Goal: Information Seeking & Learning: Learn about a topic

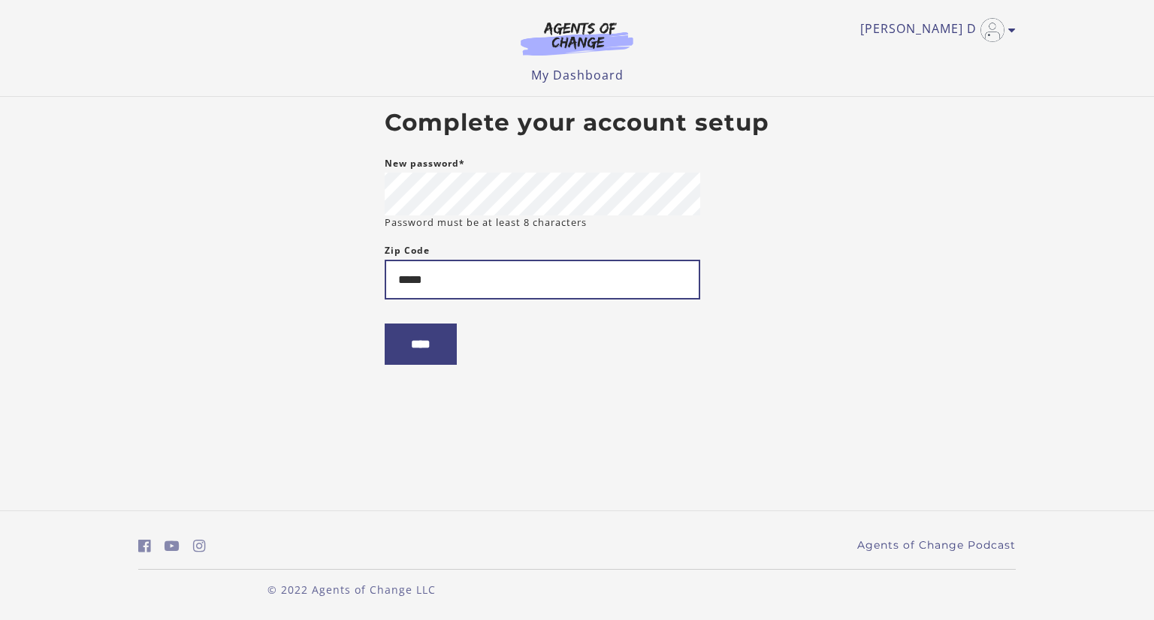
type input "*****"
click at [385, 324] on input "****" at bounding box center [421, 344] width 72 height 41
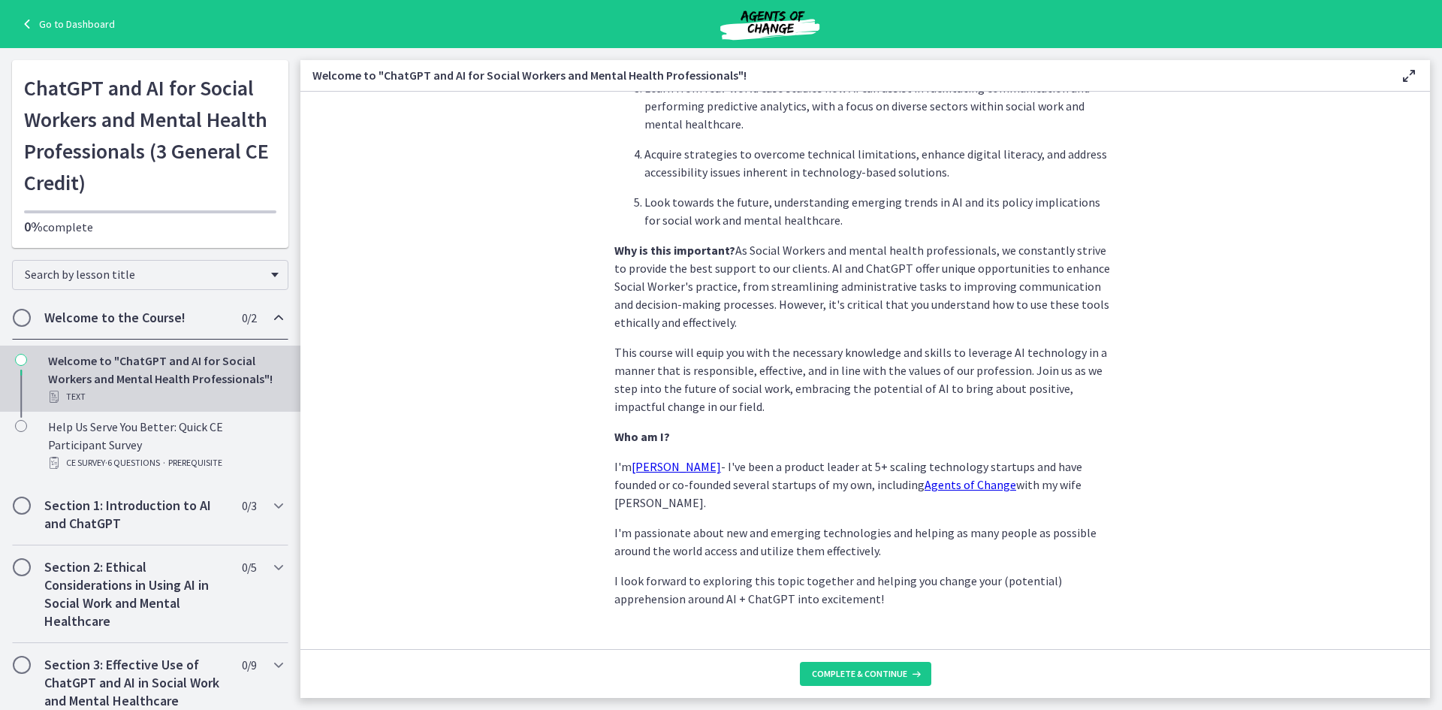
scroll to position [590, 0]
click at [892, 620] on span "Complete & continue" at bounding box center [859, 674] width 95 height 12
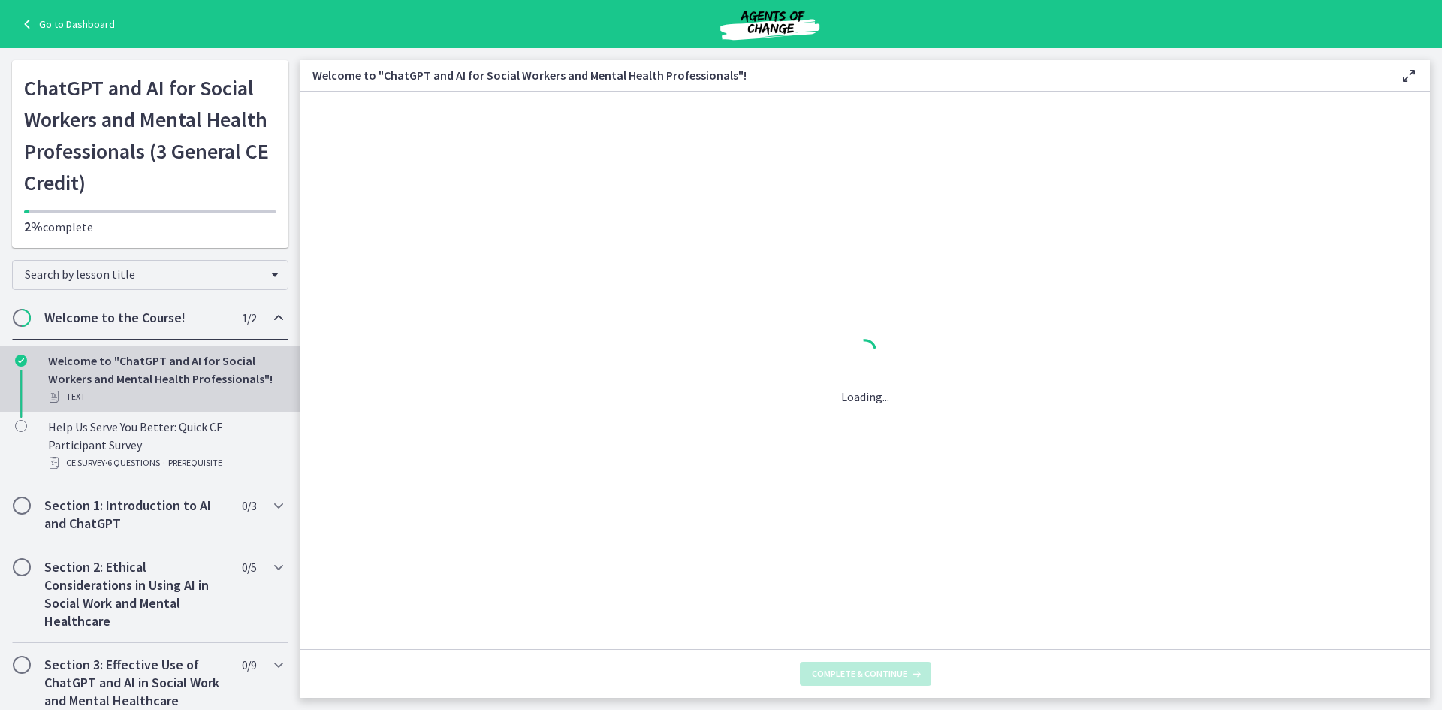
scroll to position [0, 0]
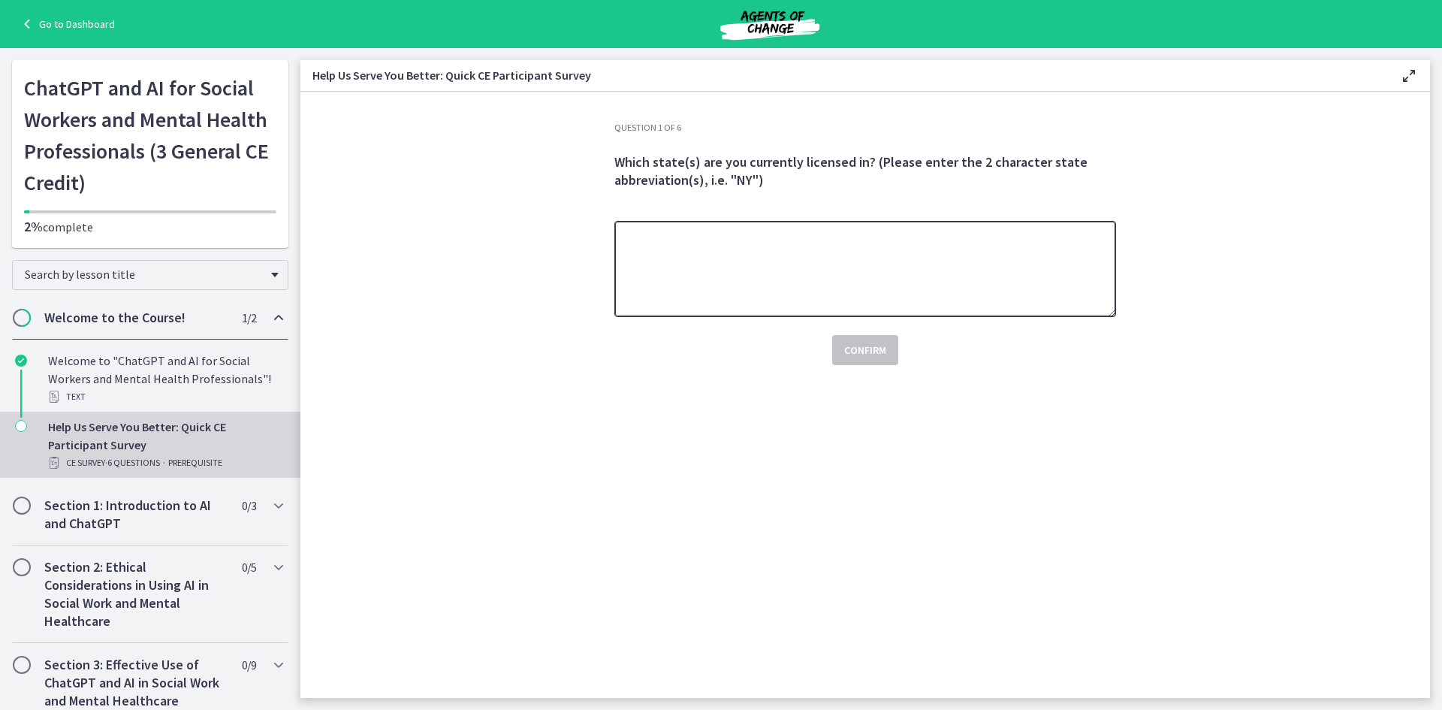
click at [801, 270] on textarea at bounding box center [865, 269] width 502 height 96
type textarea "**"
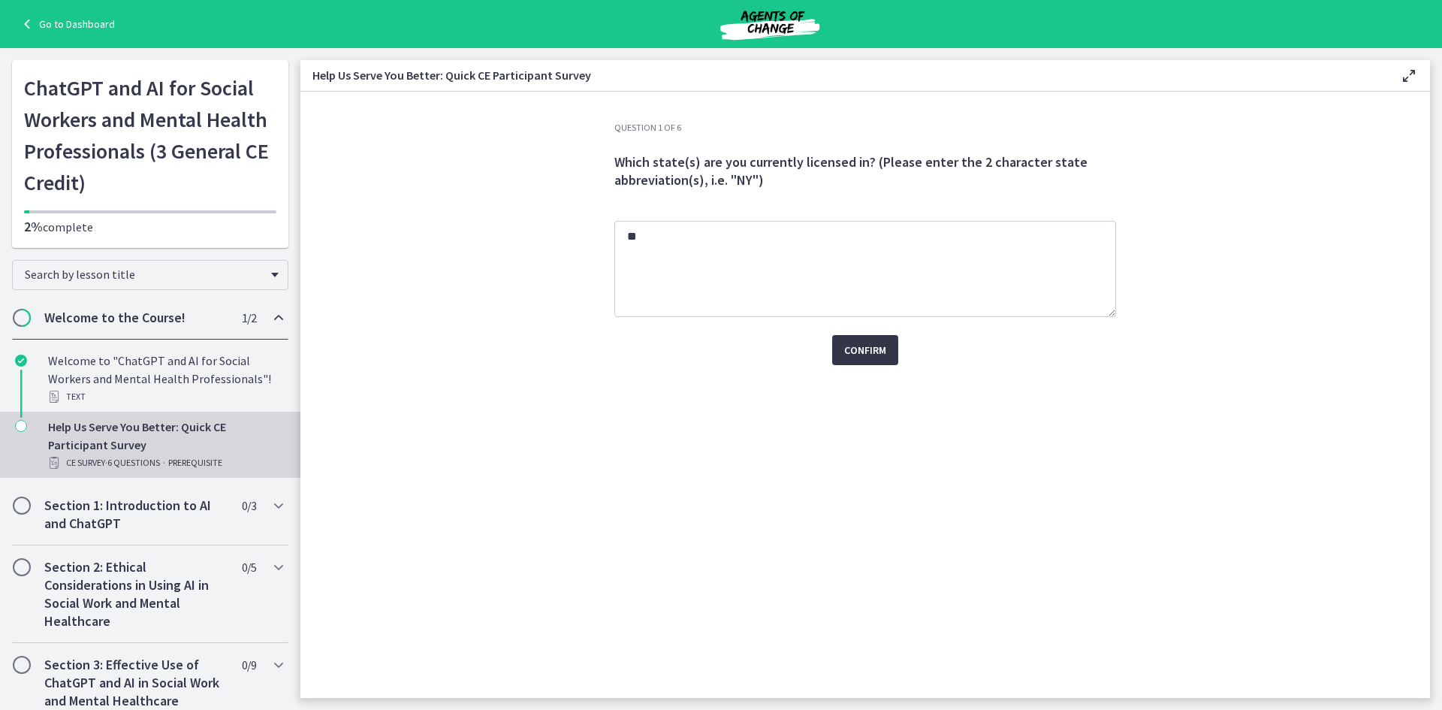
click at [849, 355] on span "Confirm" at bounding box center [865, 350] width 42 height 18
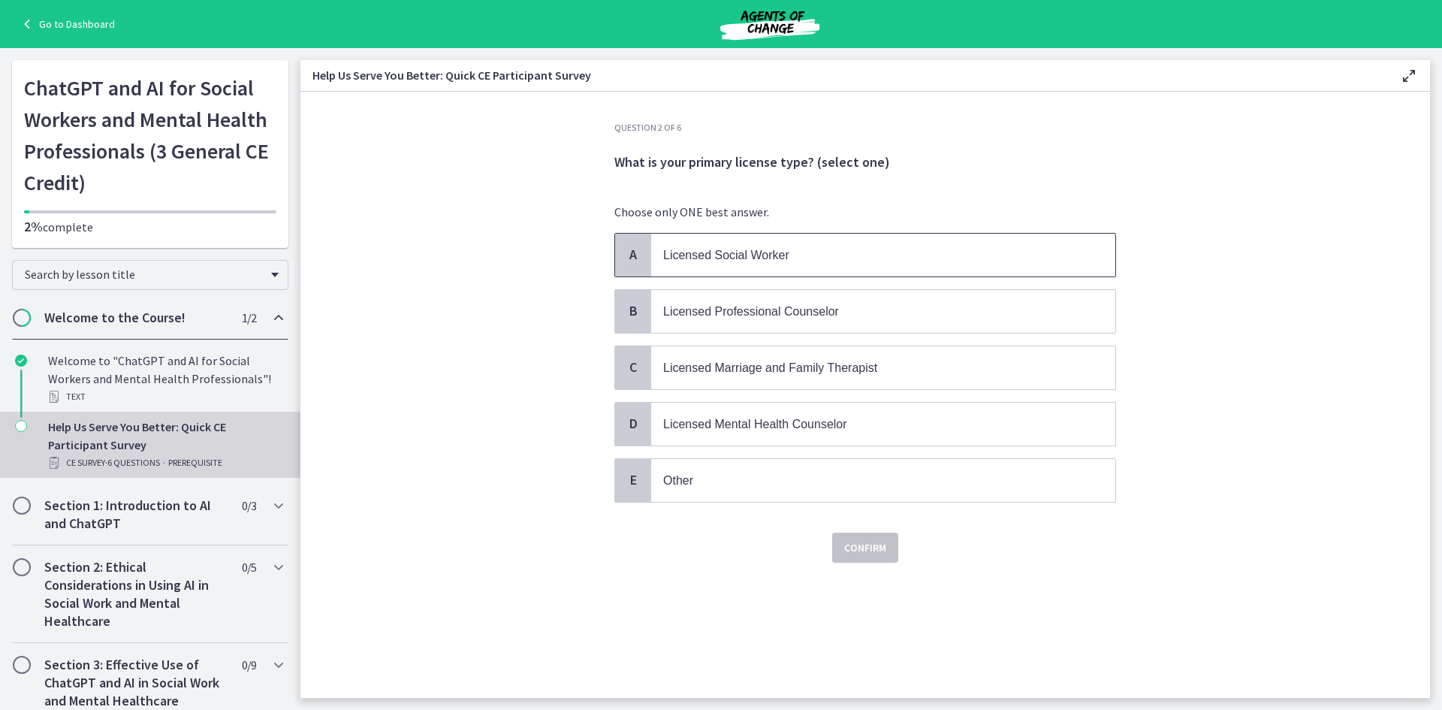
click at [762, 272] on span "Licensed Social Worker" at bounding box center [883, 255] width 464 height 43
click at [867, 556] on span "Confirm" at bounding box center [865, 548] width 42 height 18
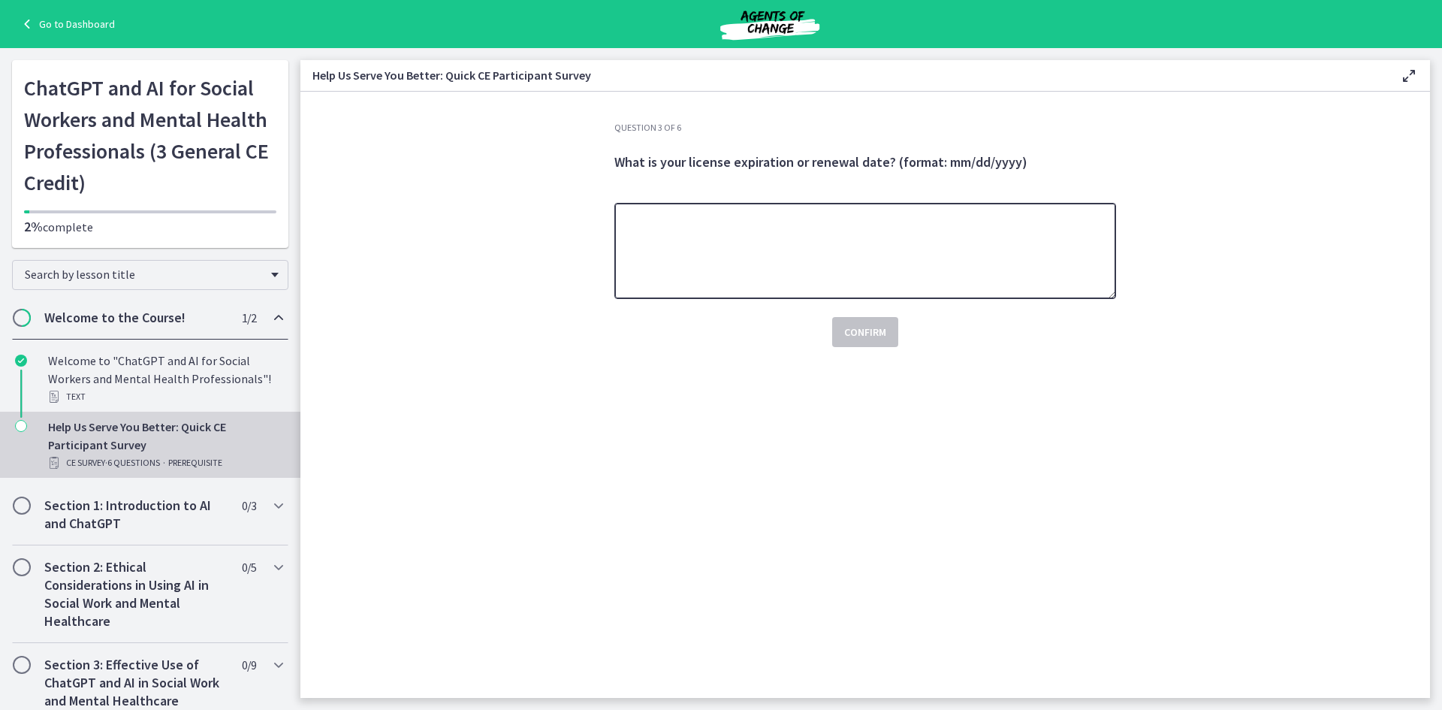
click at [861, 219] on textarea at bounding box center [865, 251] width 502 height 96
type textarea "**********"
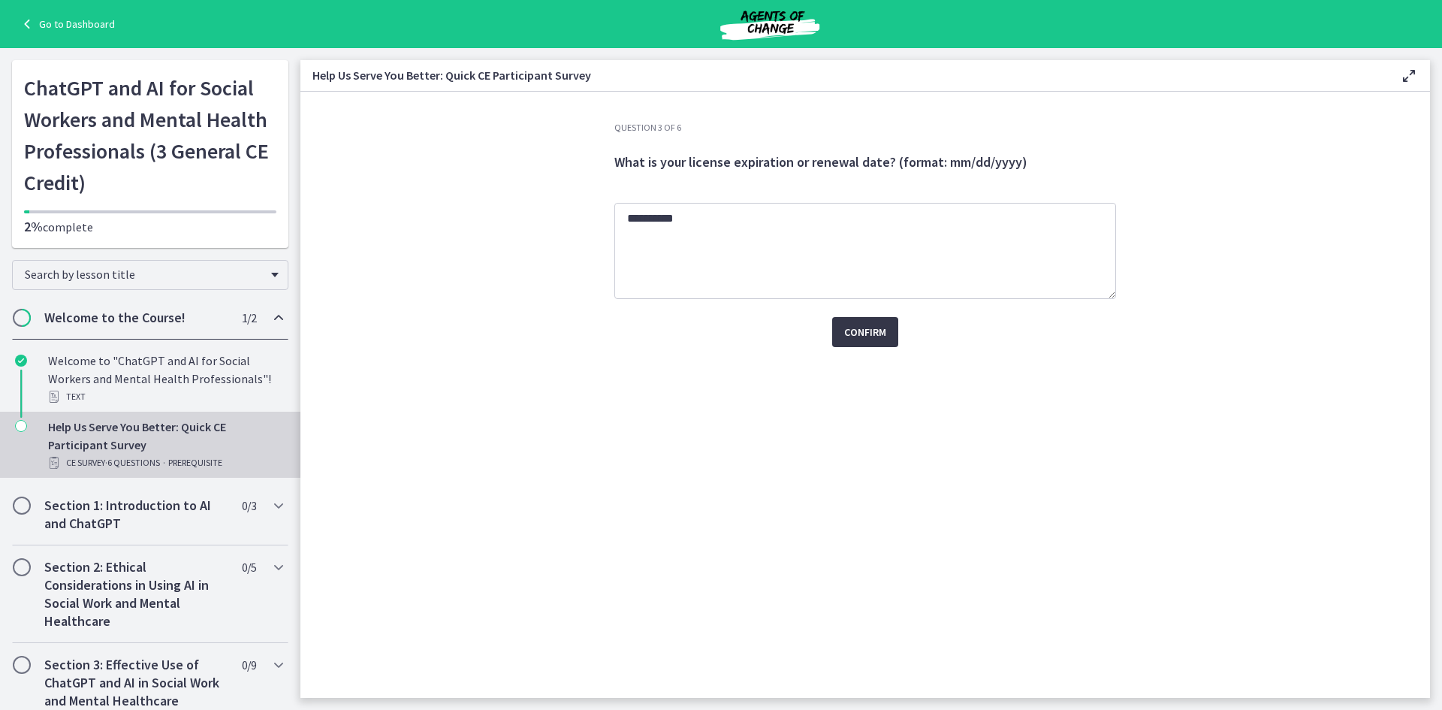
click at [847, 323] on span "Confirm" at bounding box center [865, 332] width 42 height 18
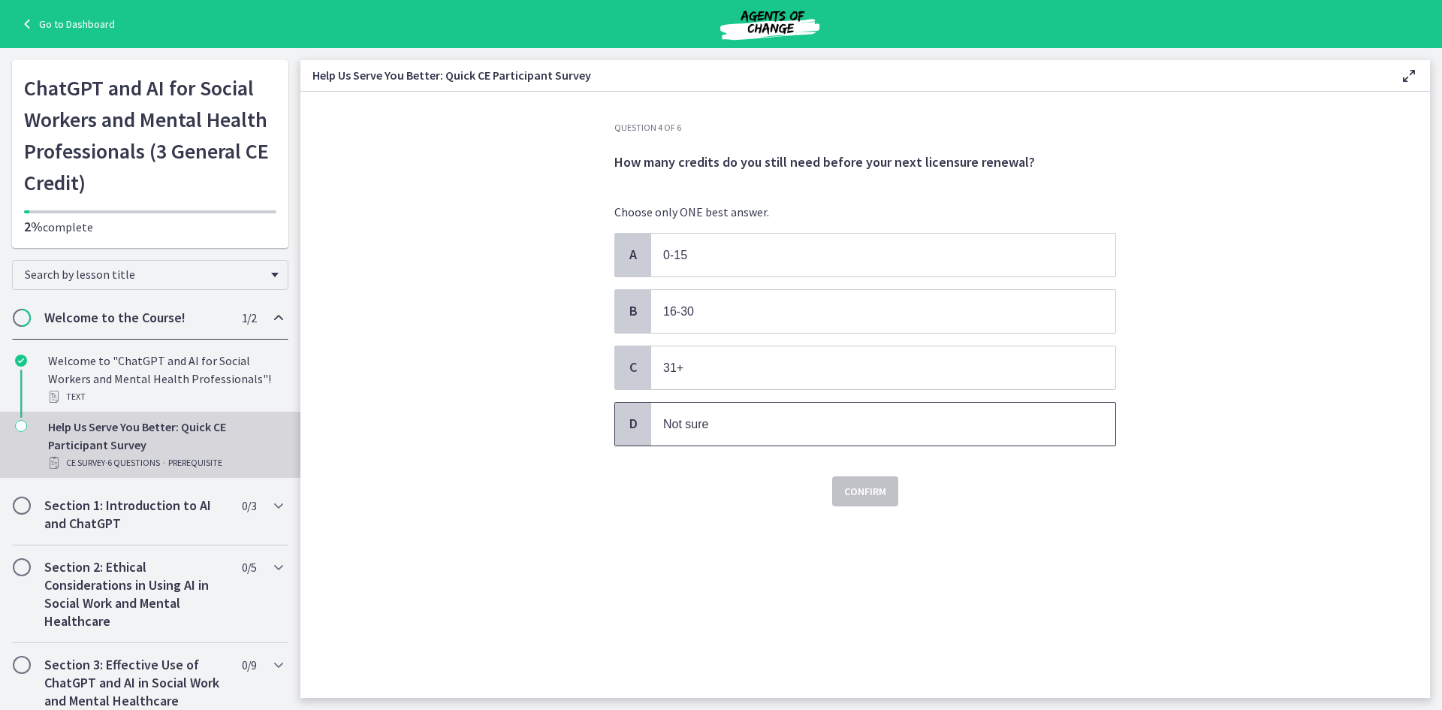
drag, startPoint x: 756, startPoint y: 425, endPoint x: 764, endPoint y: 430, distance: 8.8
click at [756, 425] on p "Not sure" at bounding box center [868, 424] width 410 height 19
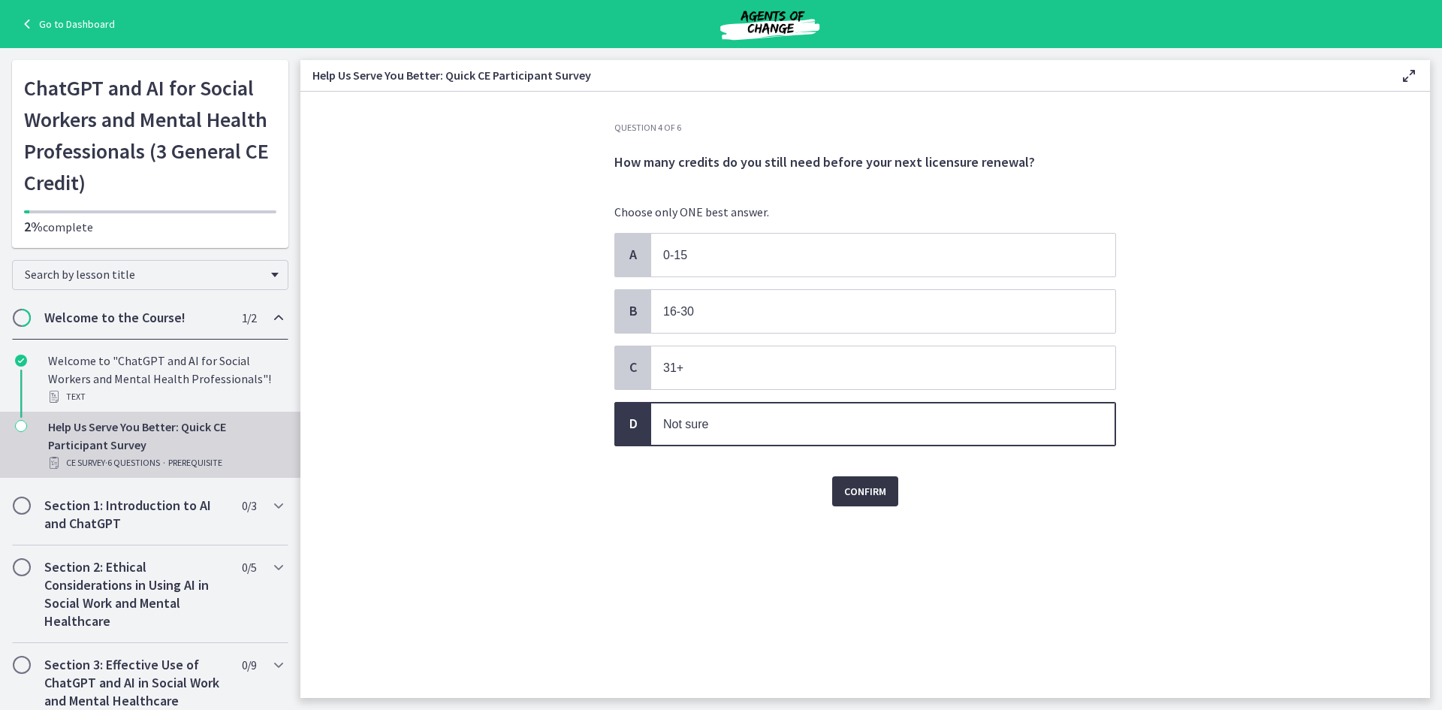
click at [883, 488] on span "Confirm" at bounding box center [865, 491] width 42 height 18
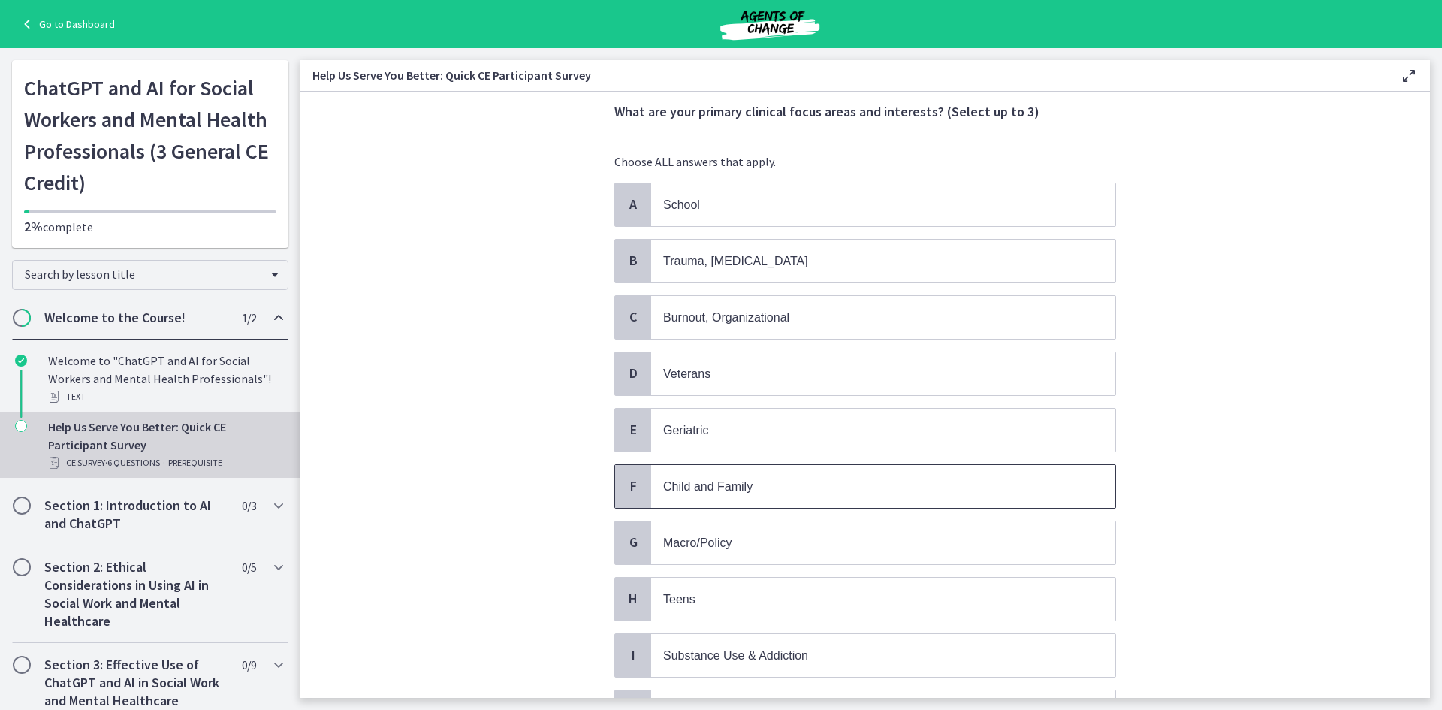
scroll to position [75, 0]
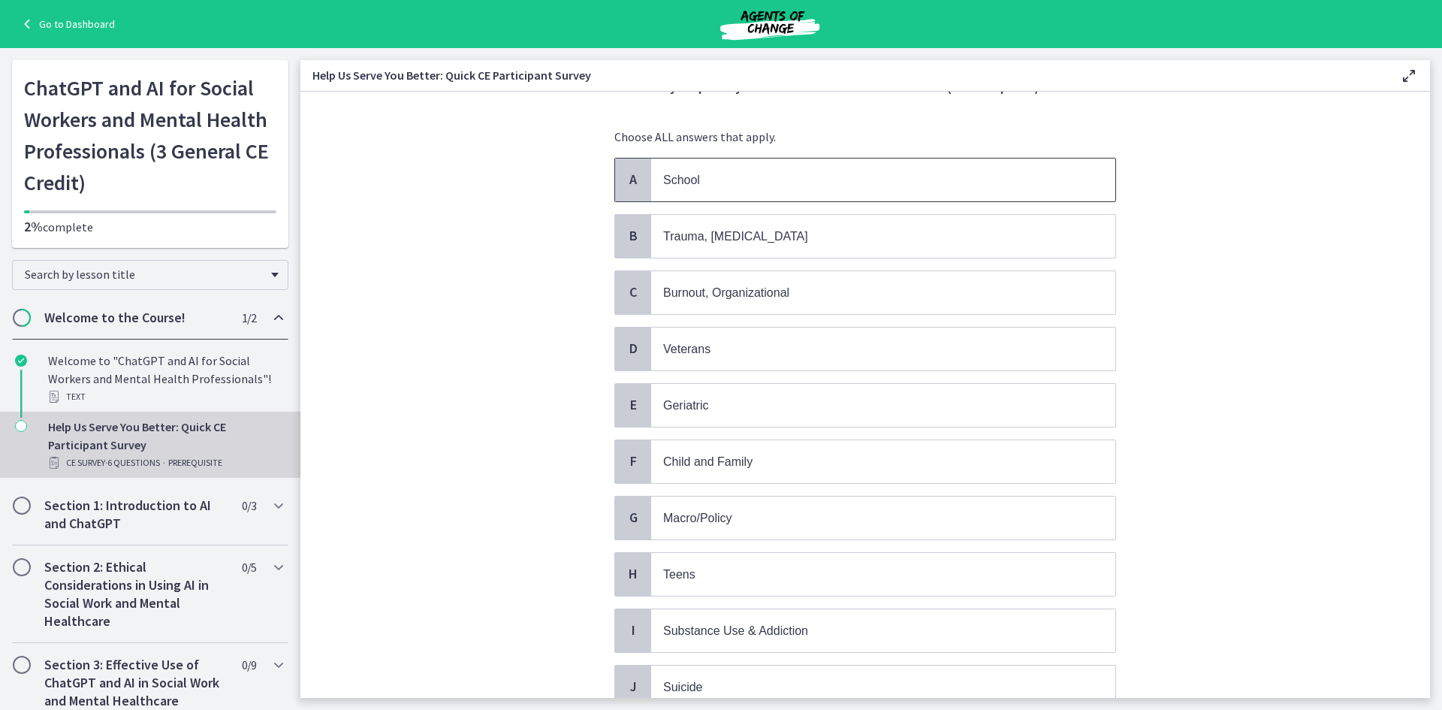
click at [715, 167] on span "School" at bounding box center [883, 179] width 464 height 43
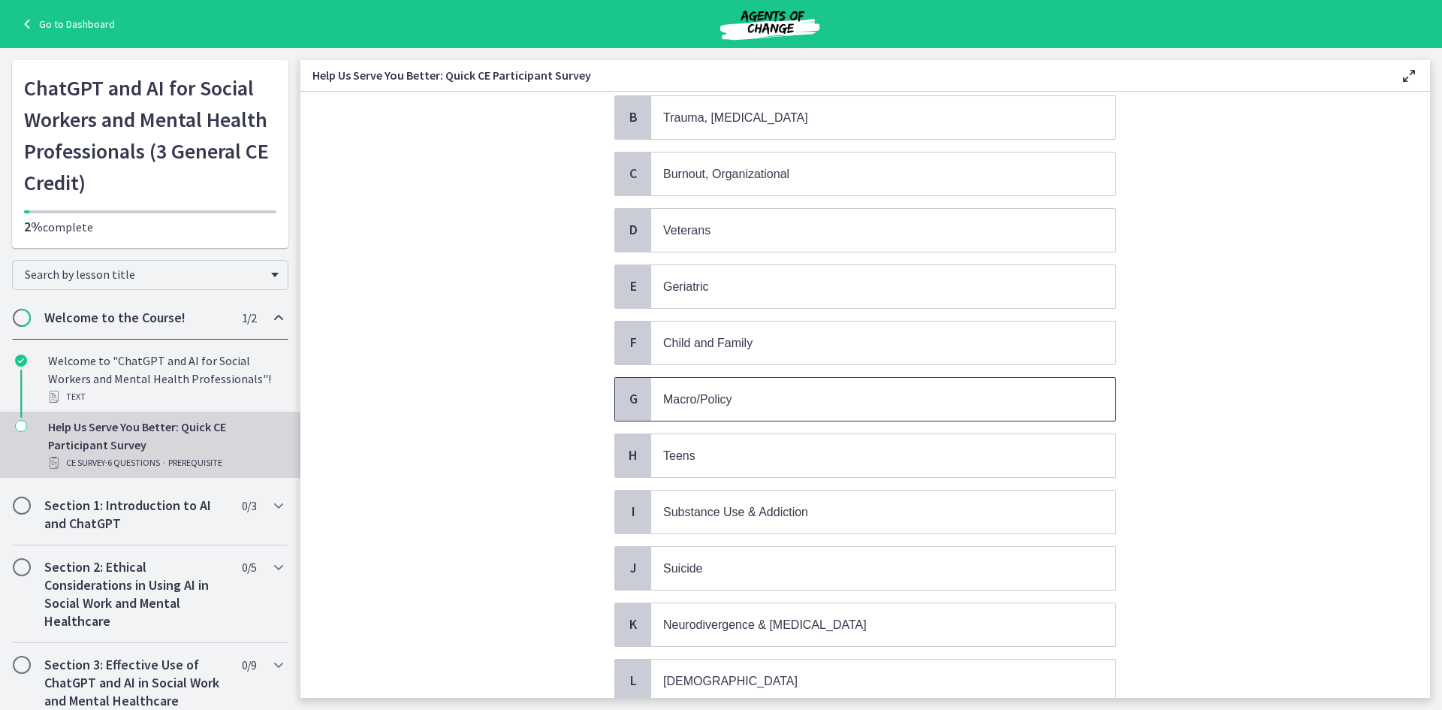
scroll to position [225, 0]
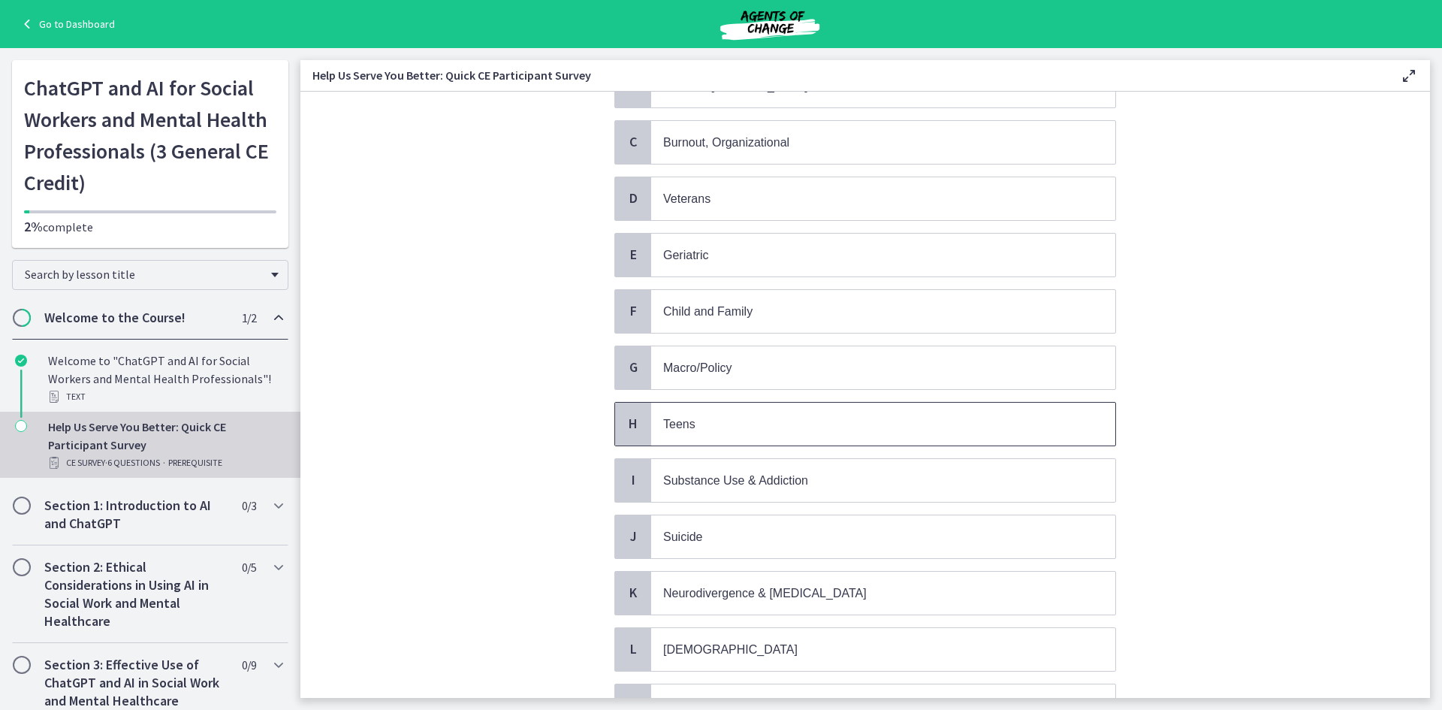
click at [711, 423] on p "Teens" at bounding box center [868, 424] width 410 height 19
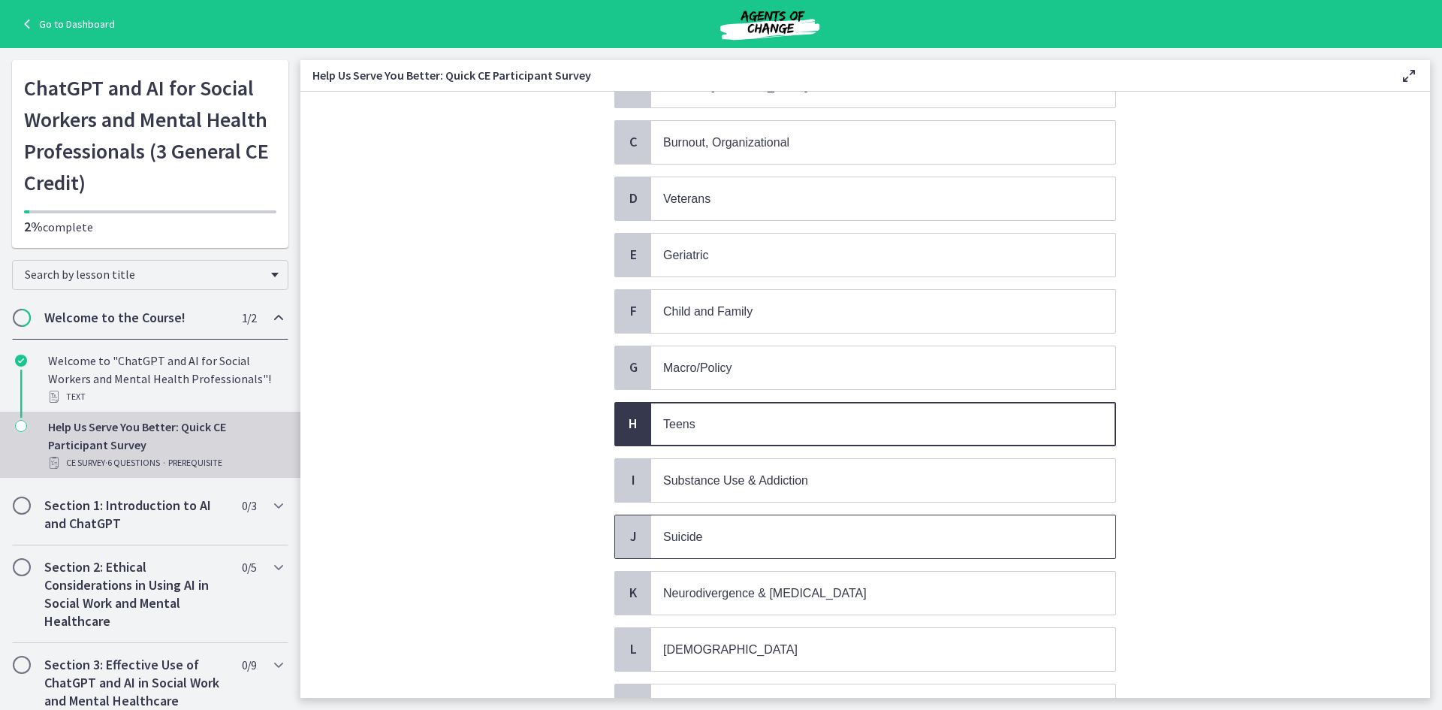
click at [895, 555] on span "Suicide" at bounding box center [883, 536] width 464 height 43
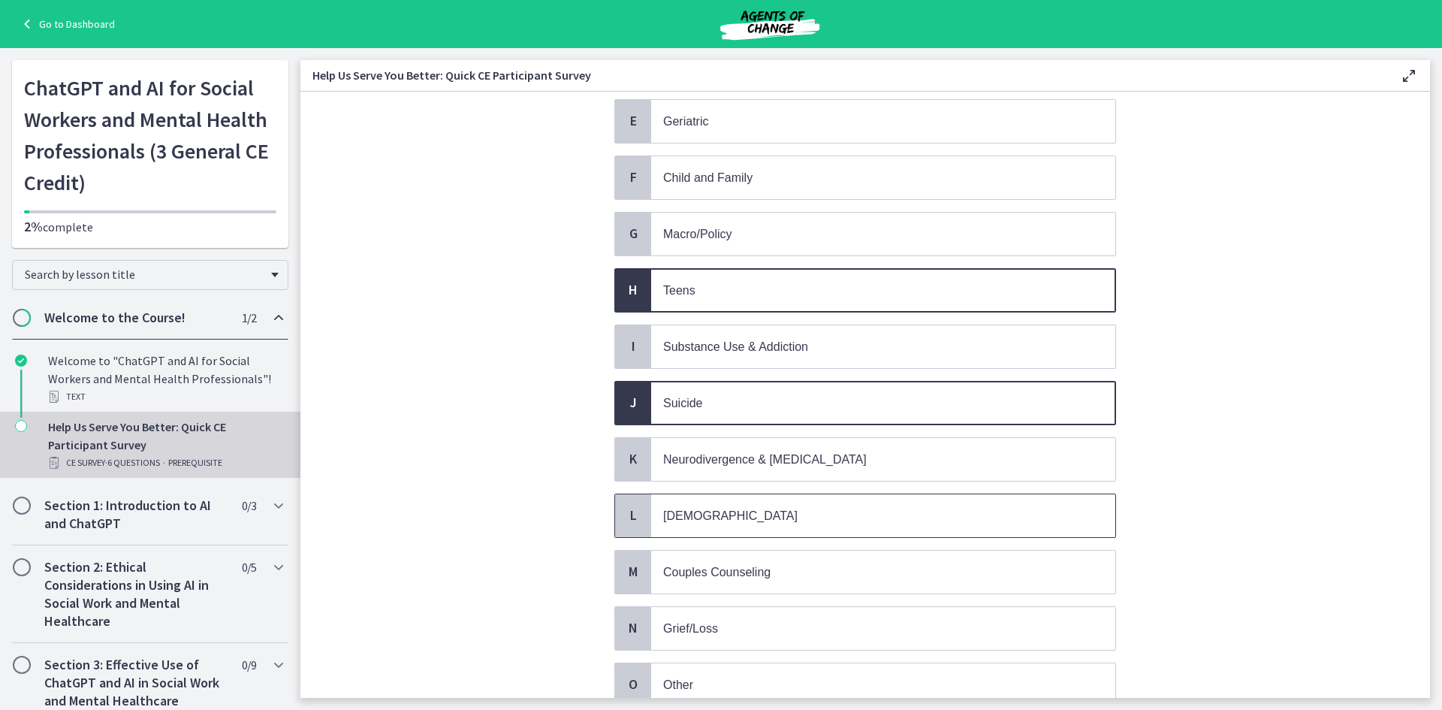
scroll to position [376, 0]
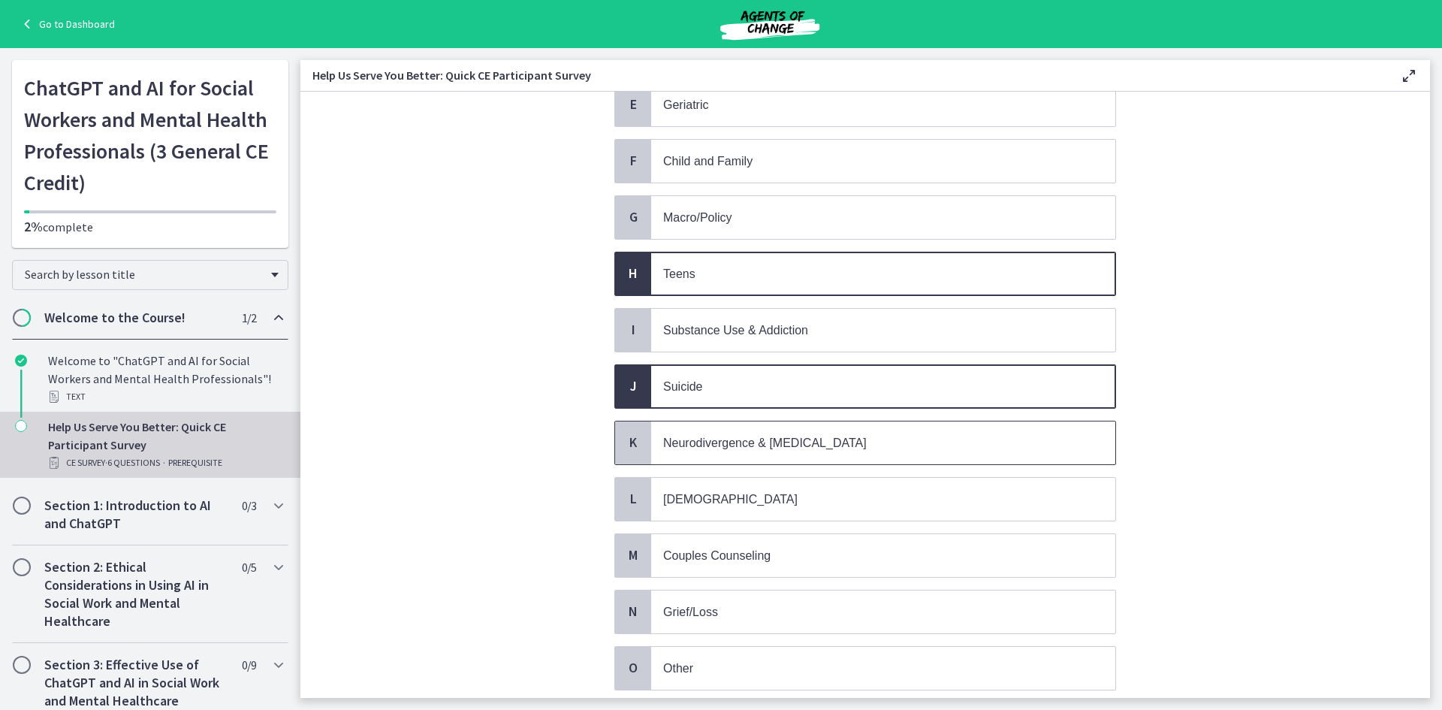
click at [828, 450] on p "Neurodivergence & [MEDICAL_DATA]" at bounding box center [868, 442] width 410 height 19
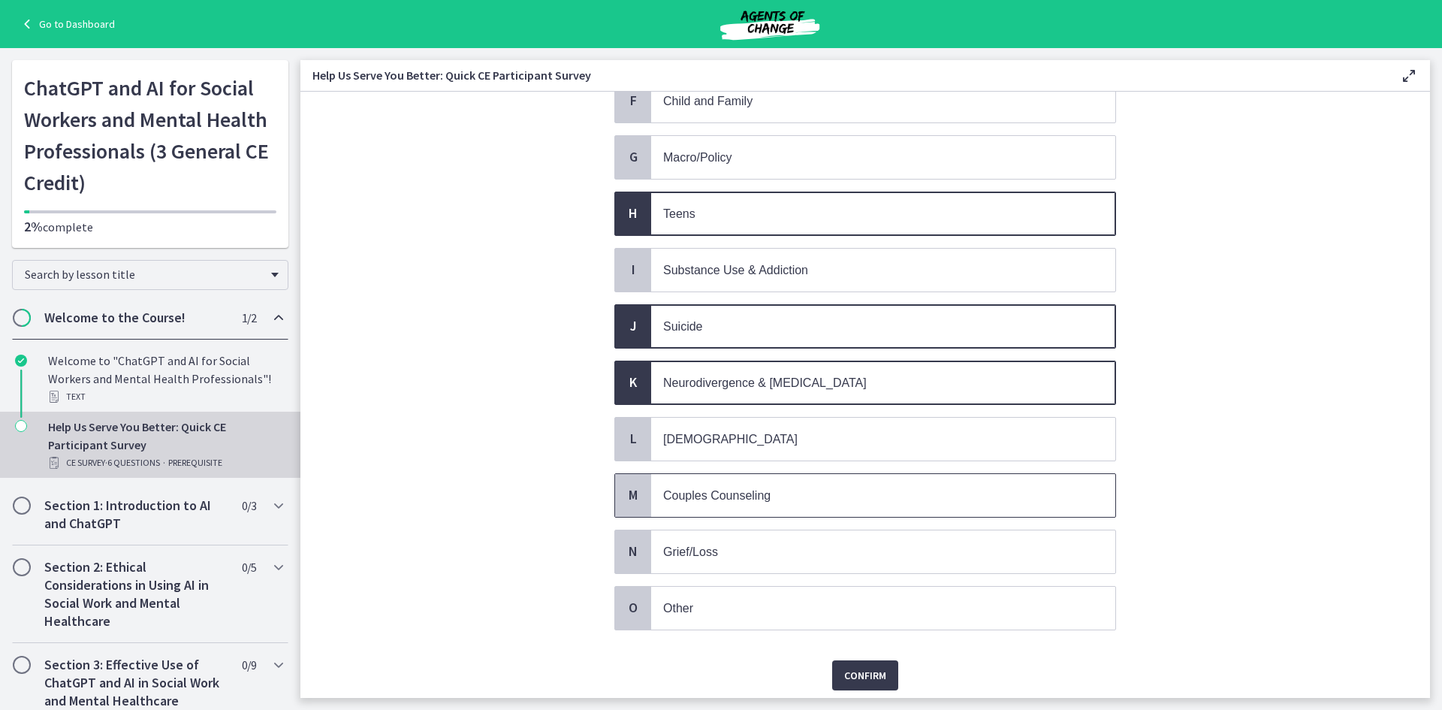
scroll to position [488, 0]
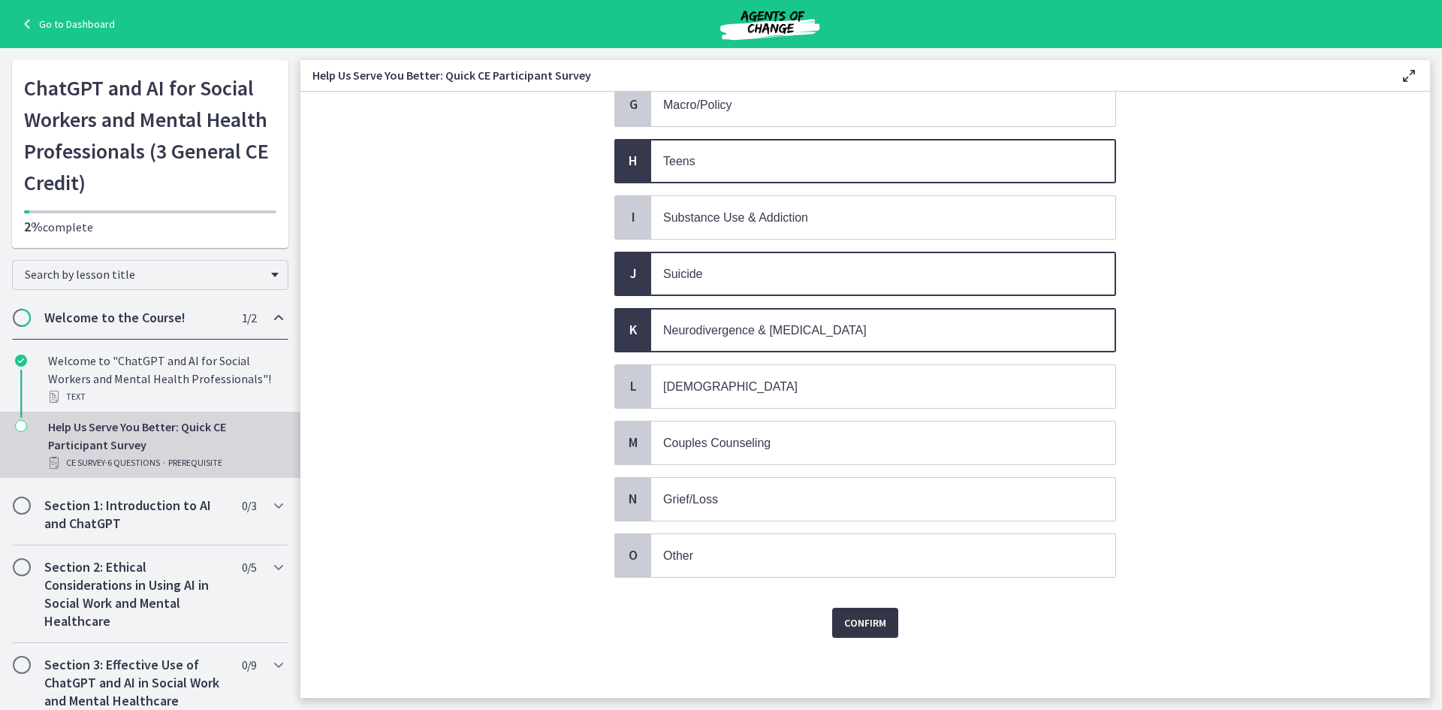
click at [853, 620] on span "Confirm" at bounding box center [865, 623] width 42 height 18
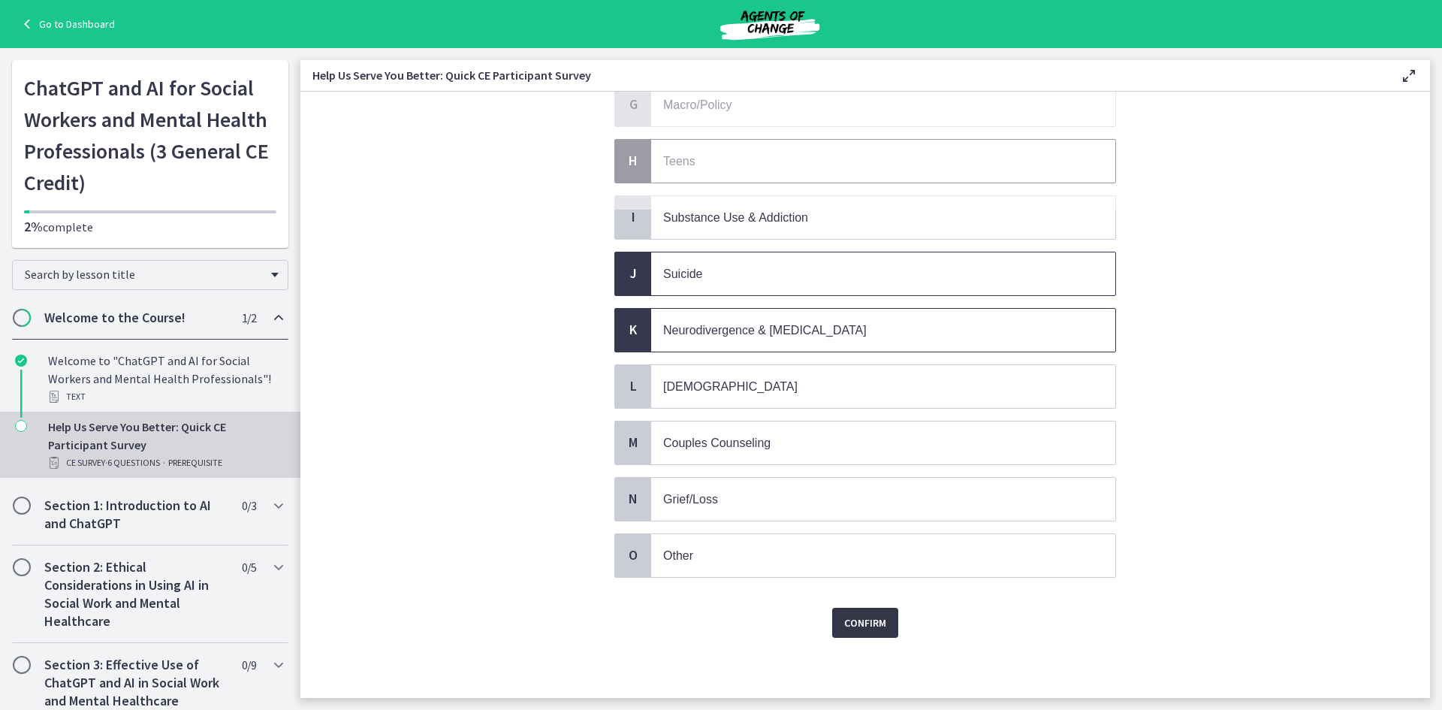
scroll to position [0, 0]
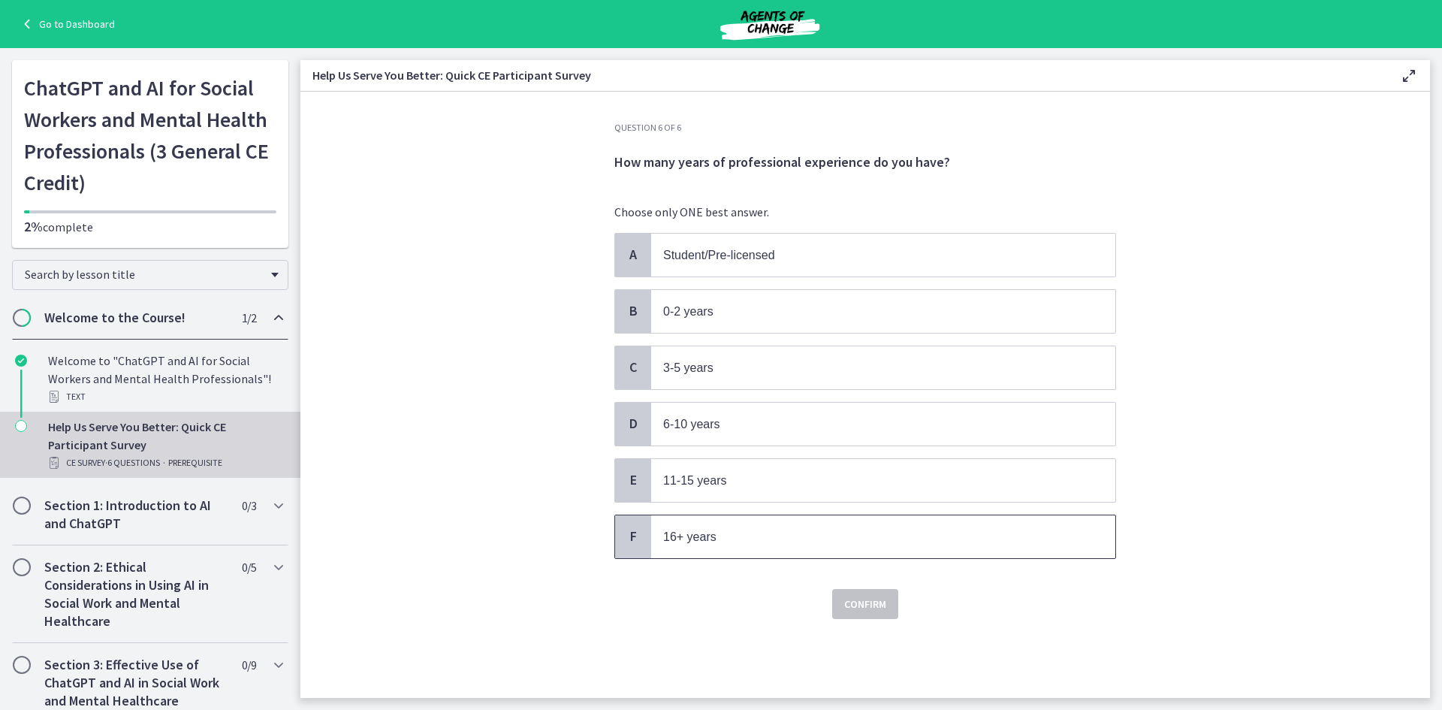
click at [752, 528] on p "16+ years" at bounding box center [868, 536] width 410 height 19
click at [885, 605] on span "Confirm" at bounding box center [865, 604] width 42 height 18
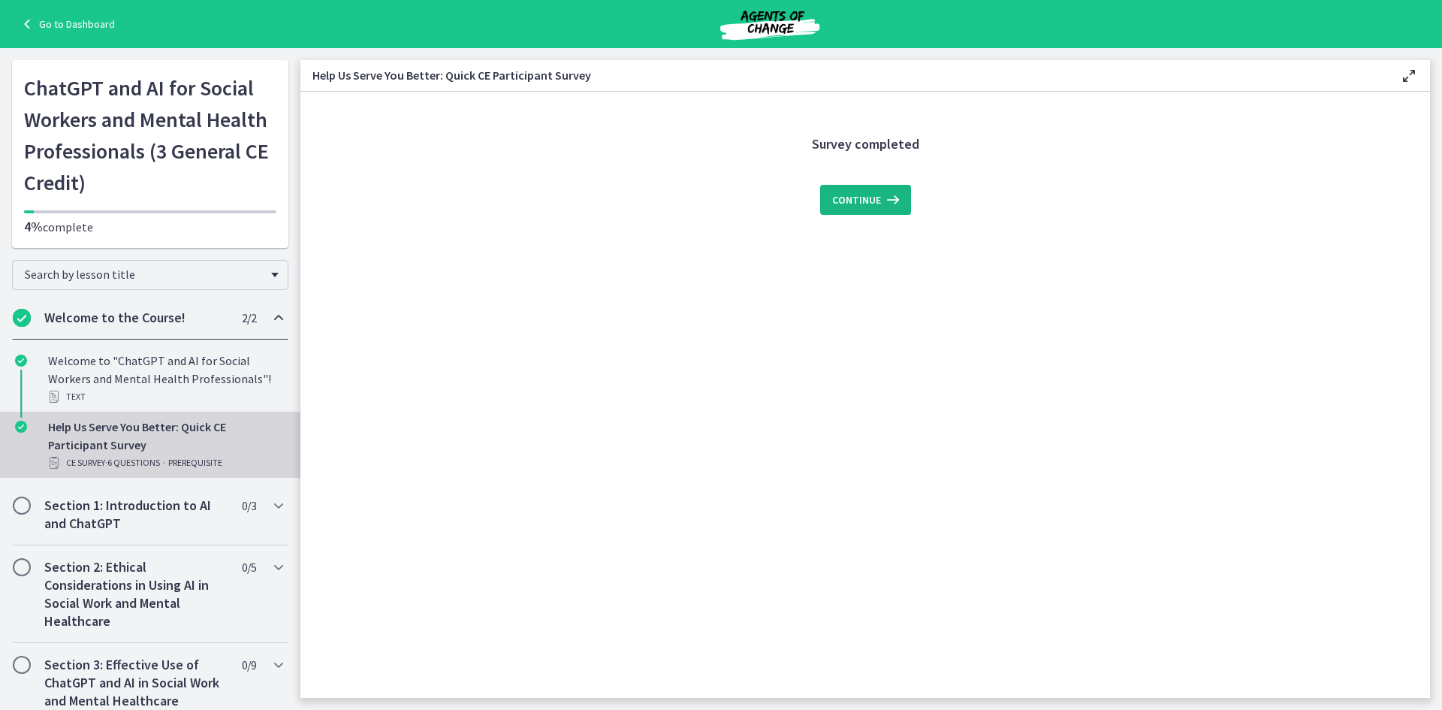
click at [899, 192] on icon at bounding box center [891, 200] width 21 height 18
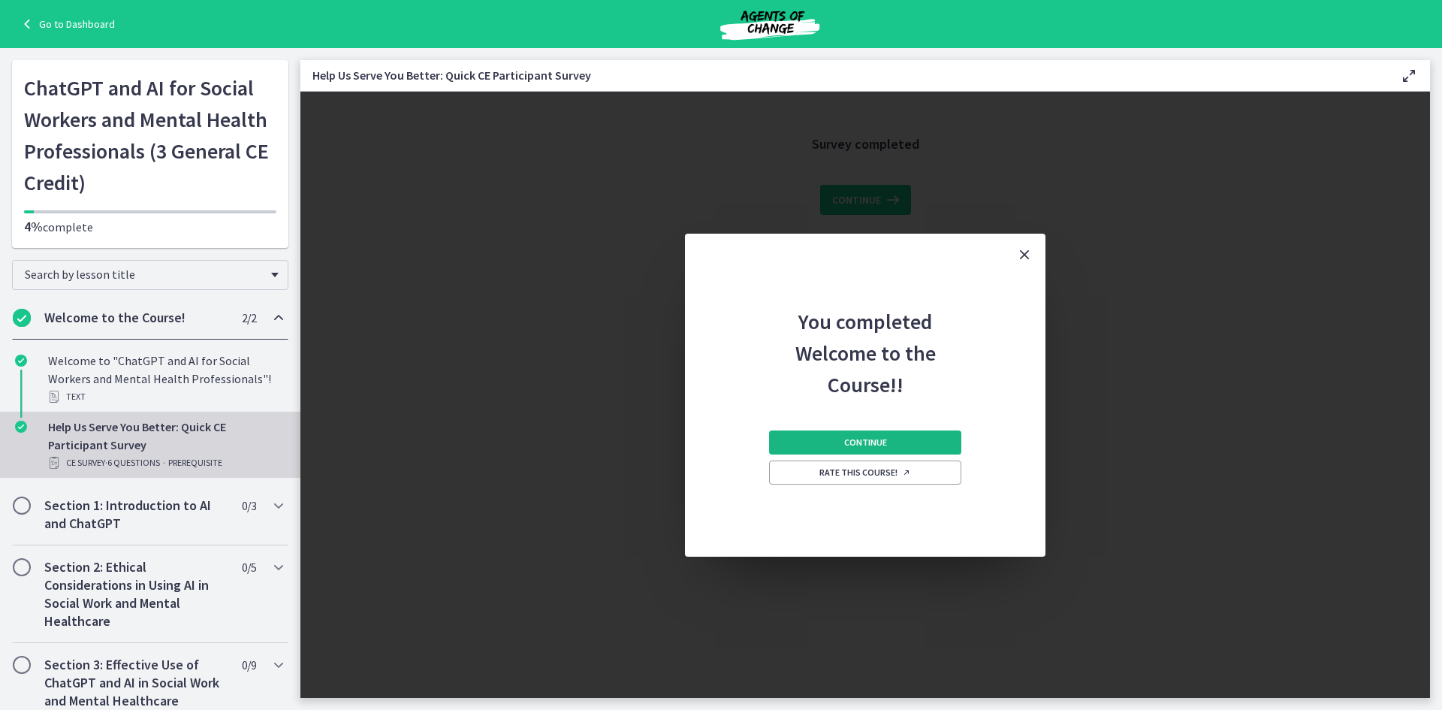
click at [901, 452] on button "Continue" at bounding box center [865, 442] width 192 height 24
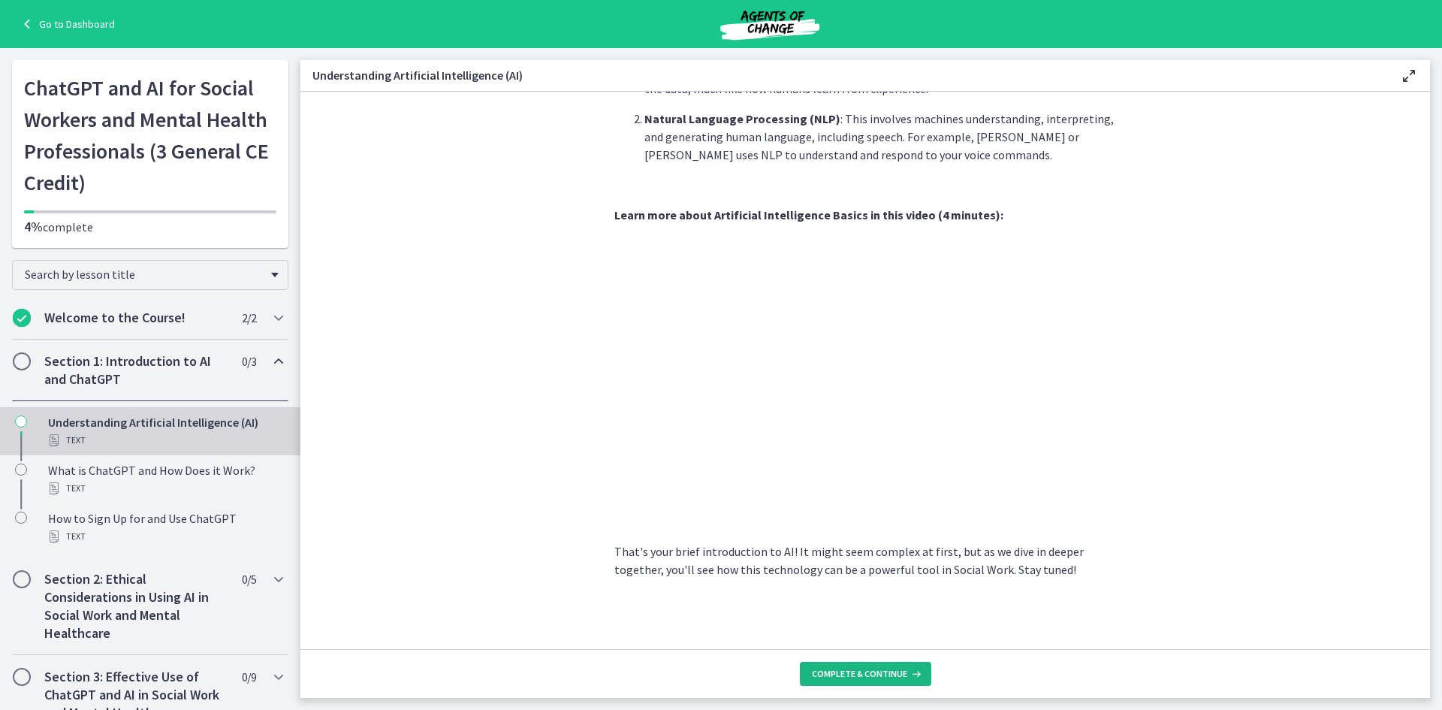
click at [889, 620] on span "Complete & continue" at bounding box center [859, 674] width 95 height 12
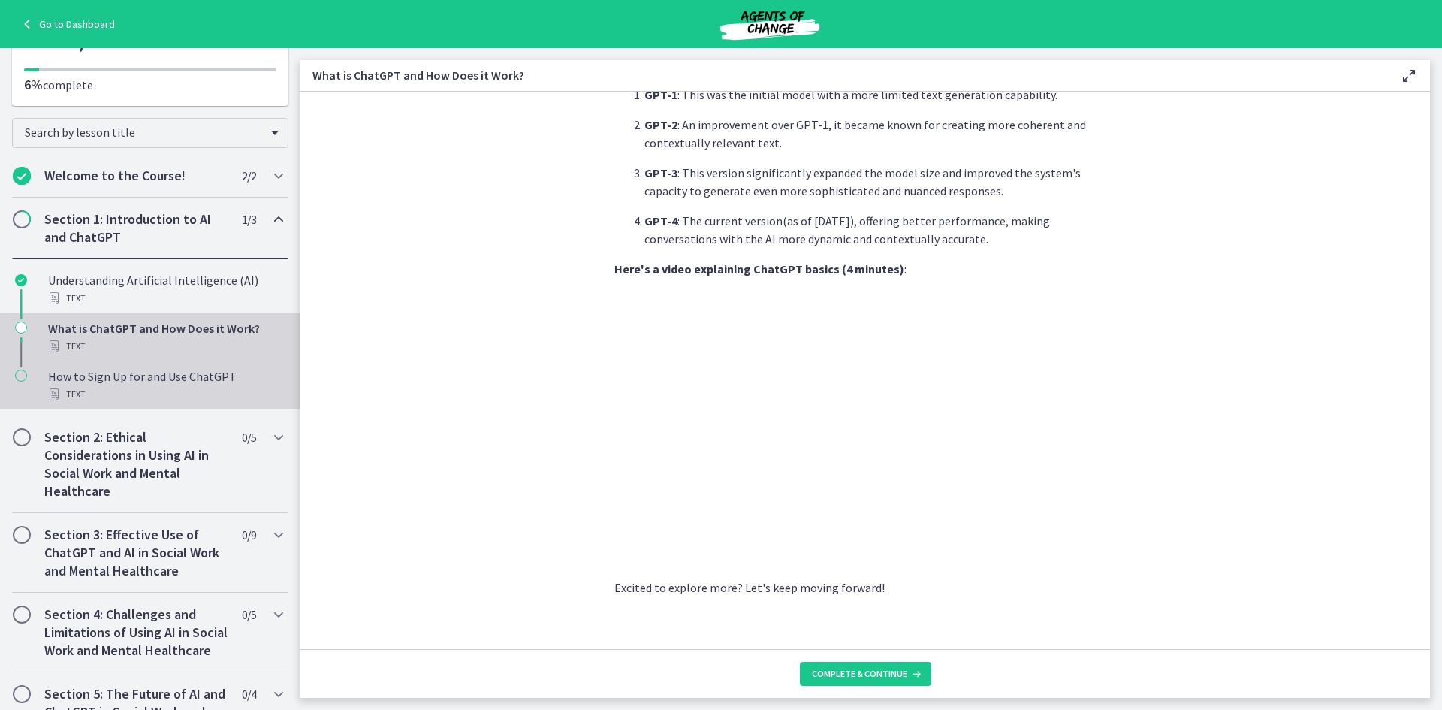
scroll to position [150, 0]
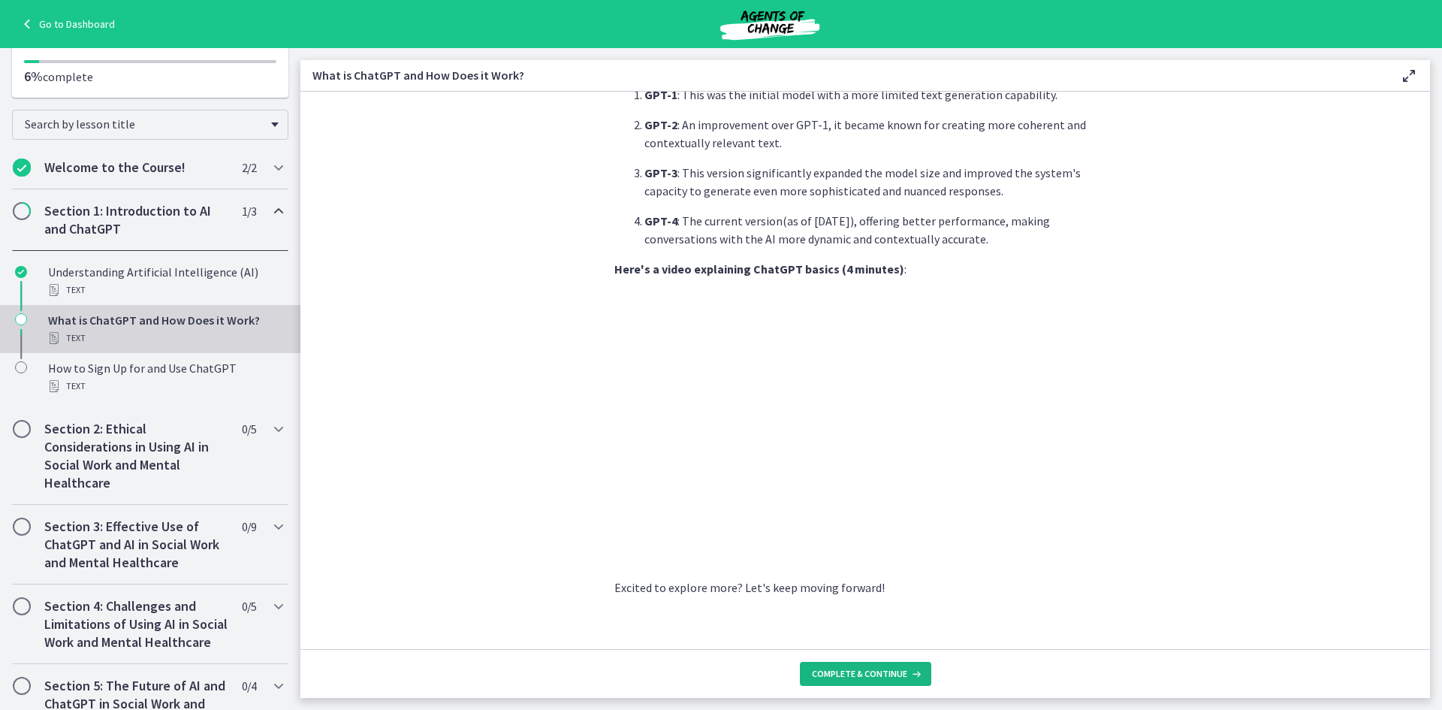
click at [900, 620] on span "Complete & continue" at bounding box center [859, 674] width 95 height 12
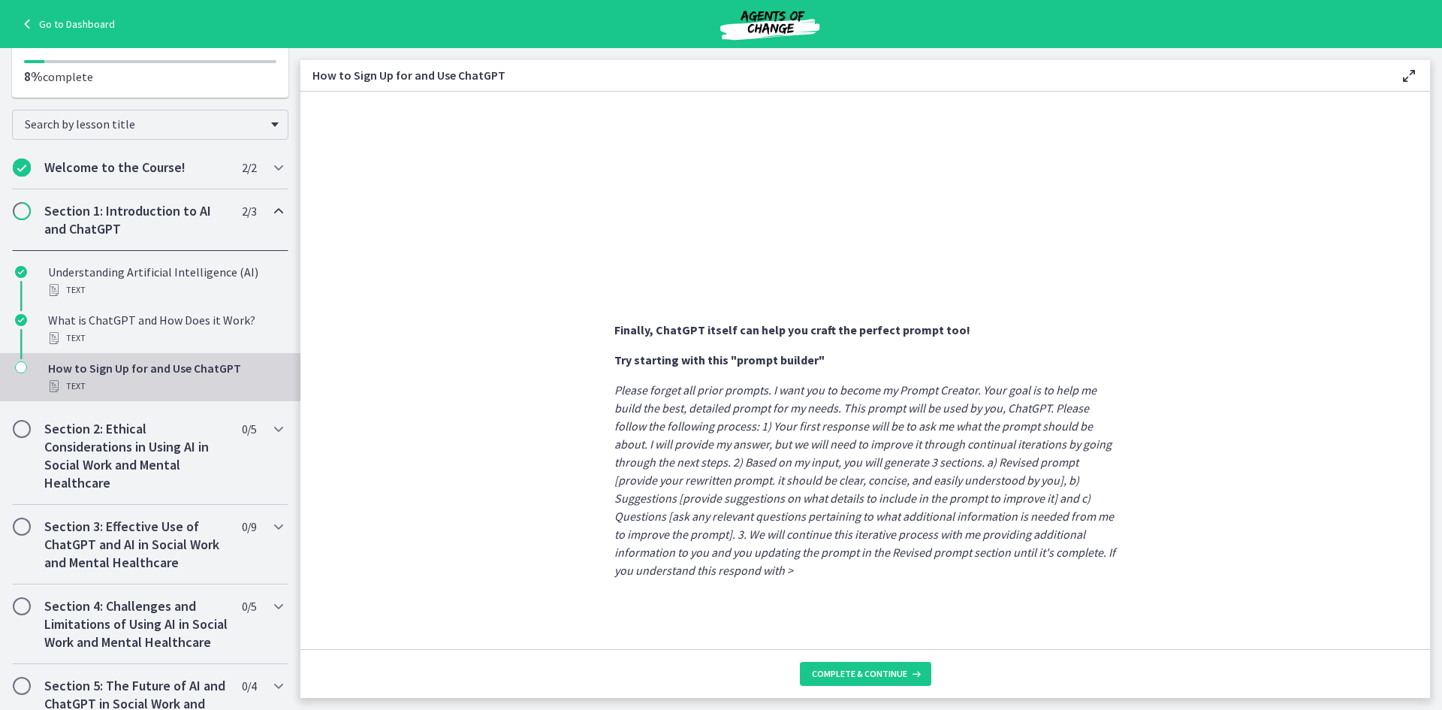
scroll to position [701, 0]
click at [889, 620] on span "Complete & continue" at bounding box center [859, 674] width 95 height 12
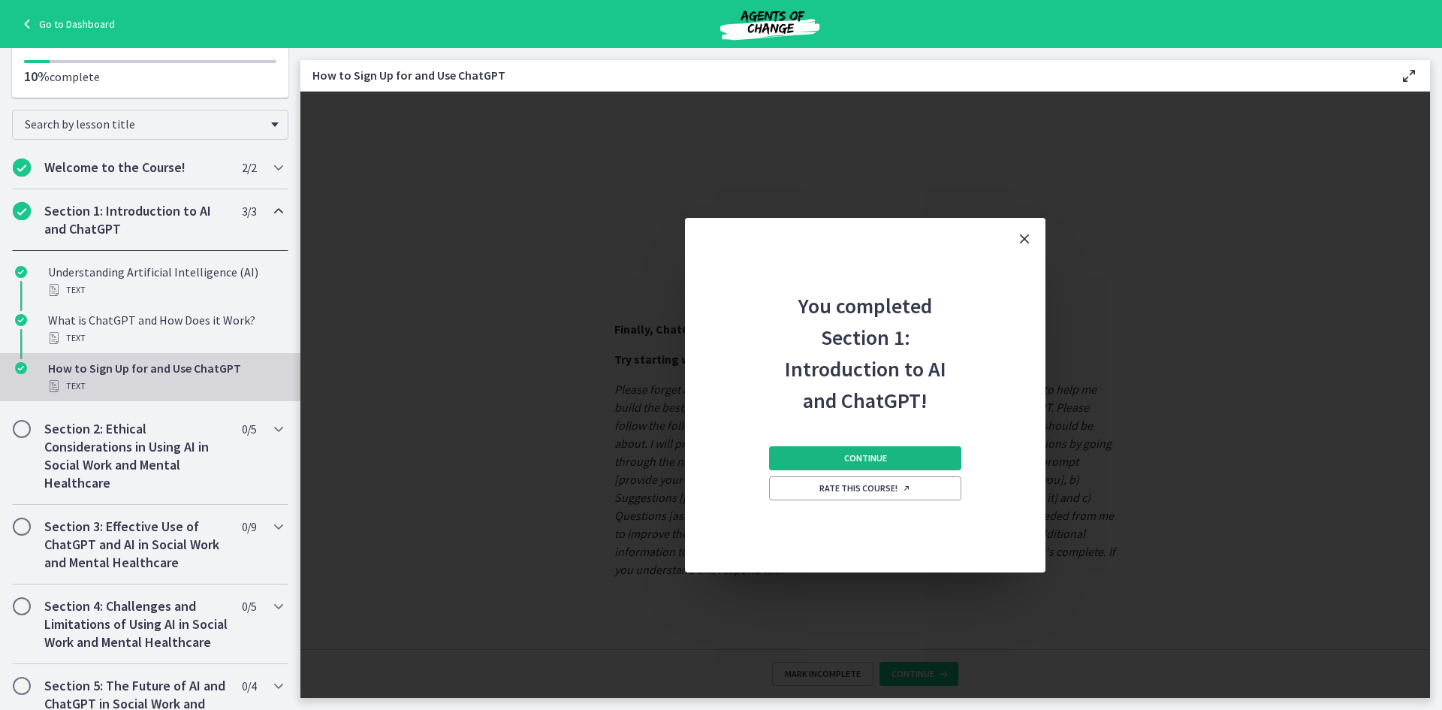
click at [919, 454] on button "Continue" at bounding box center [865, 458] width 192 height 24
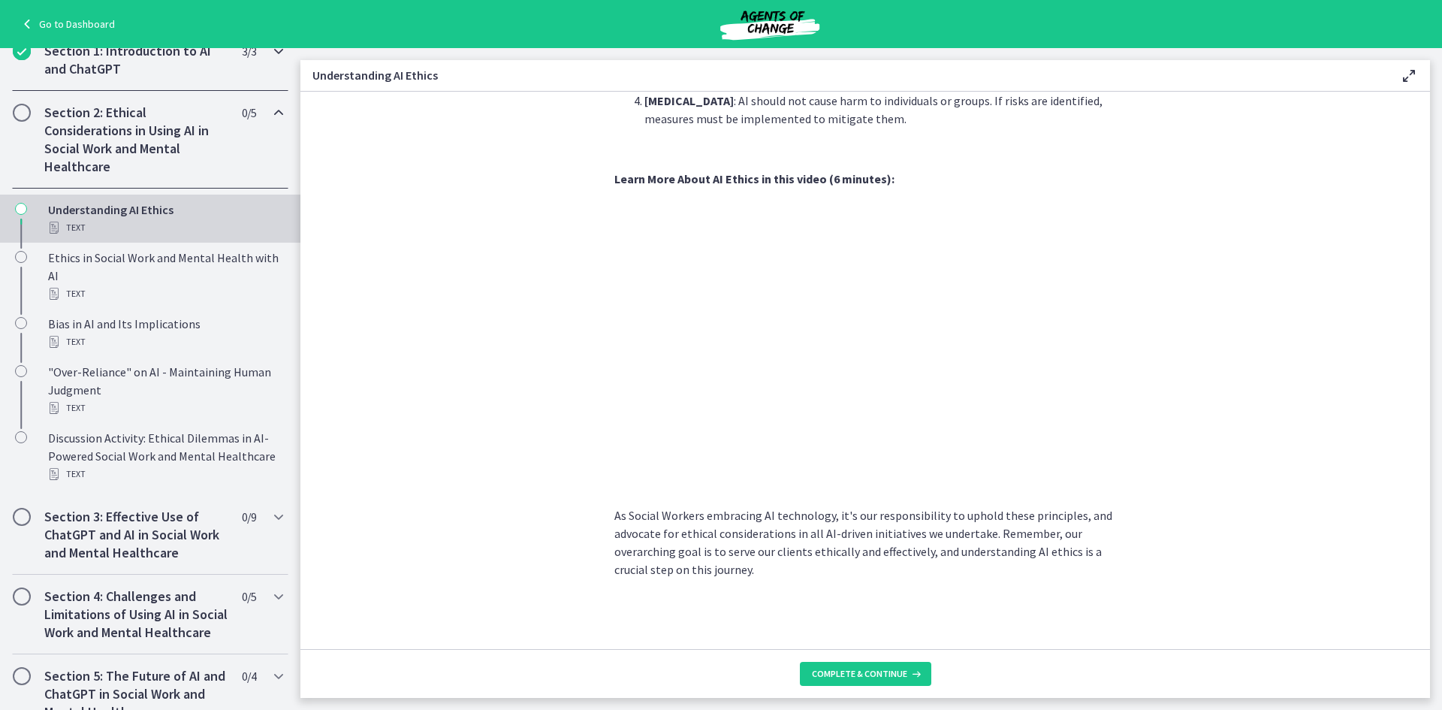
scroll to position [582, 0]
